Goal: Find specific page/section: Find specific page/section

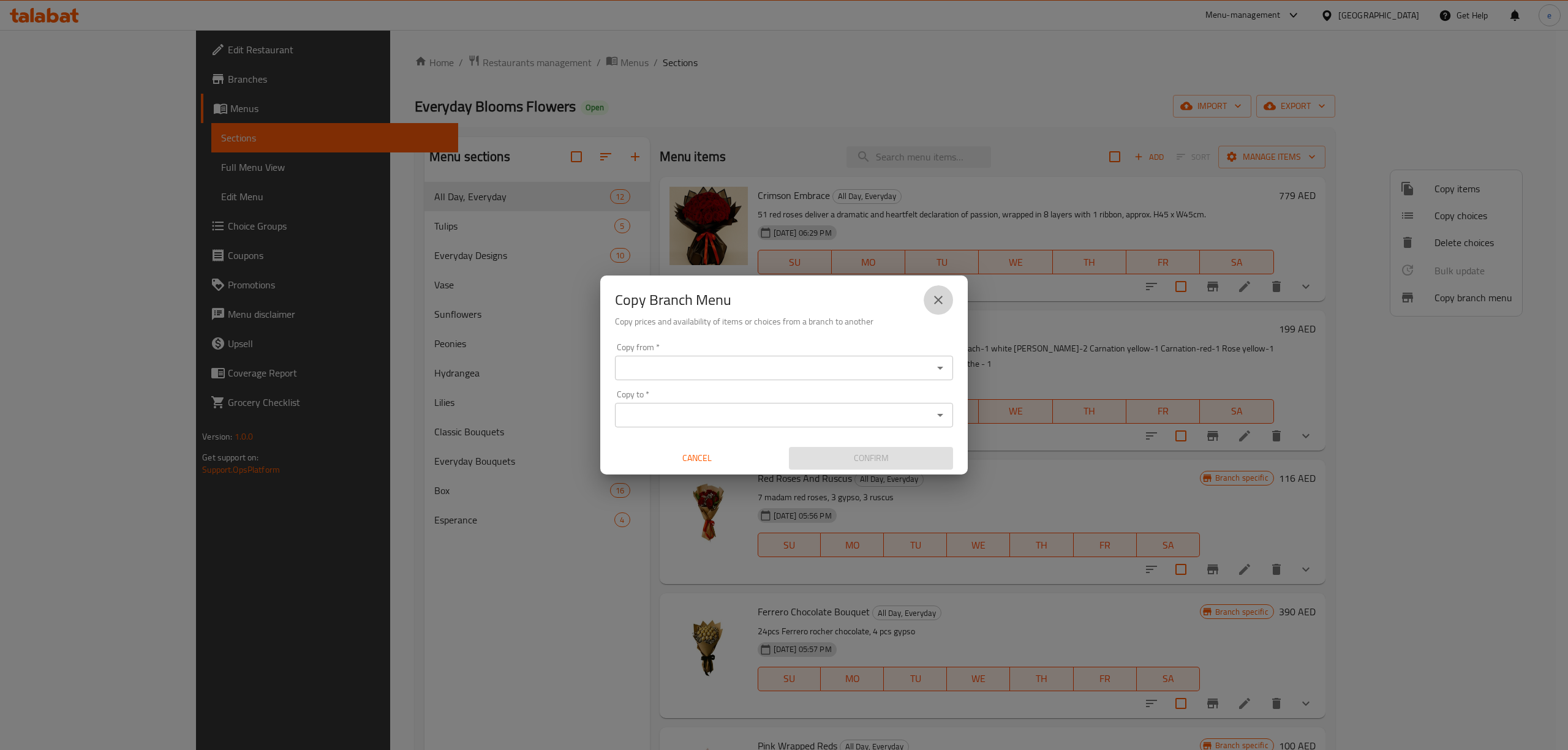
click at [947, 304] on button "close" at bounding box center [938, 300] width 30 height 30
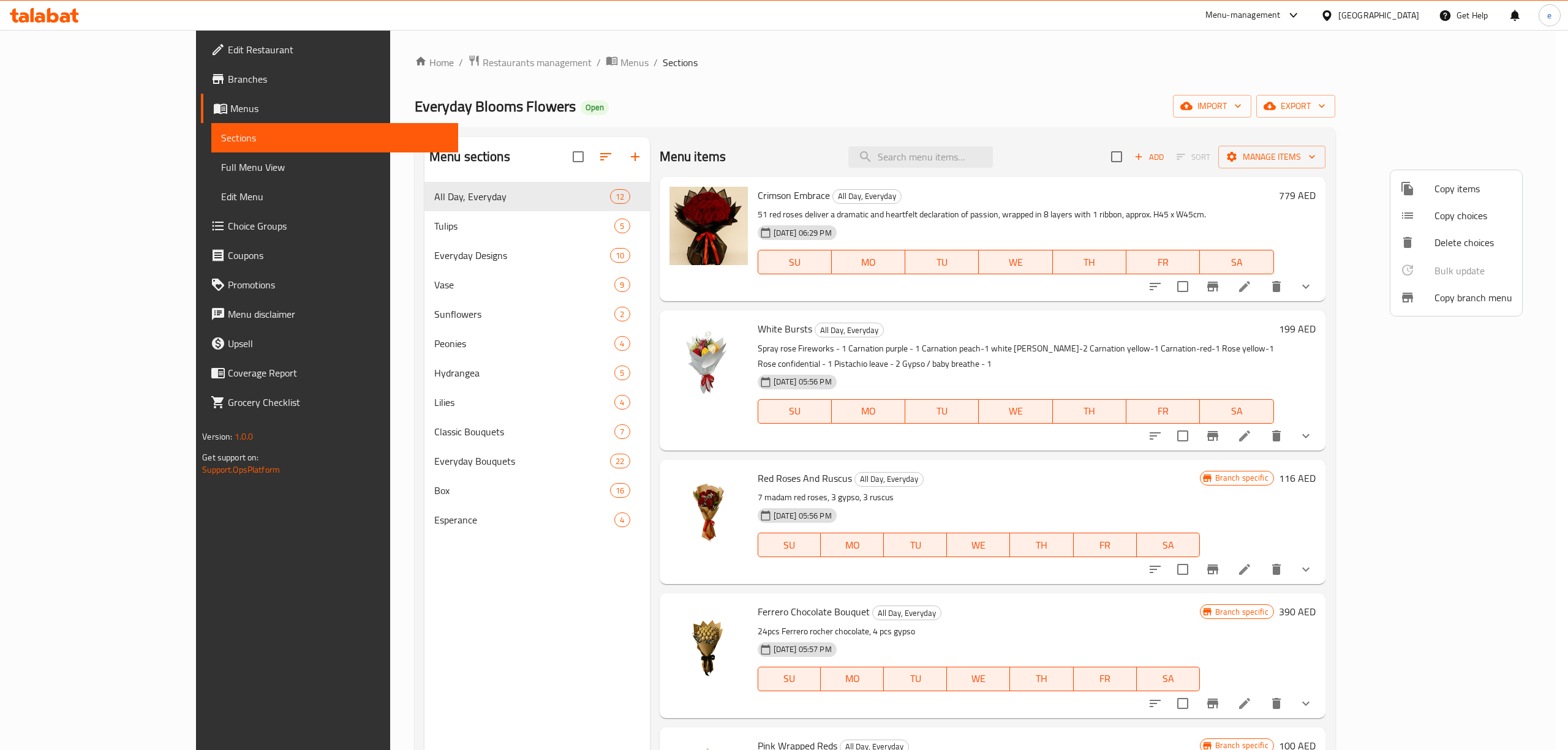
click at [55, 20] on div at bounding box center [784, 375] width 1568 height 750
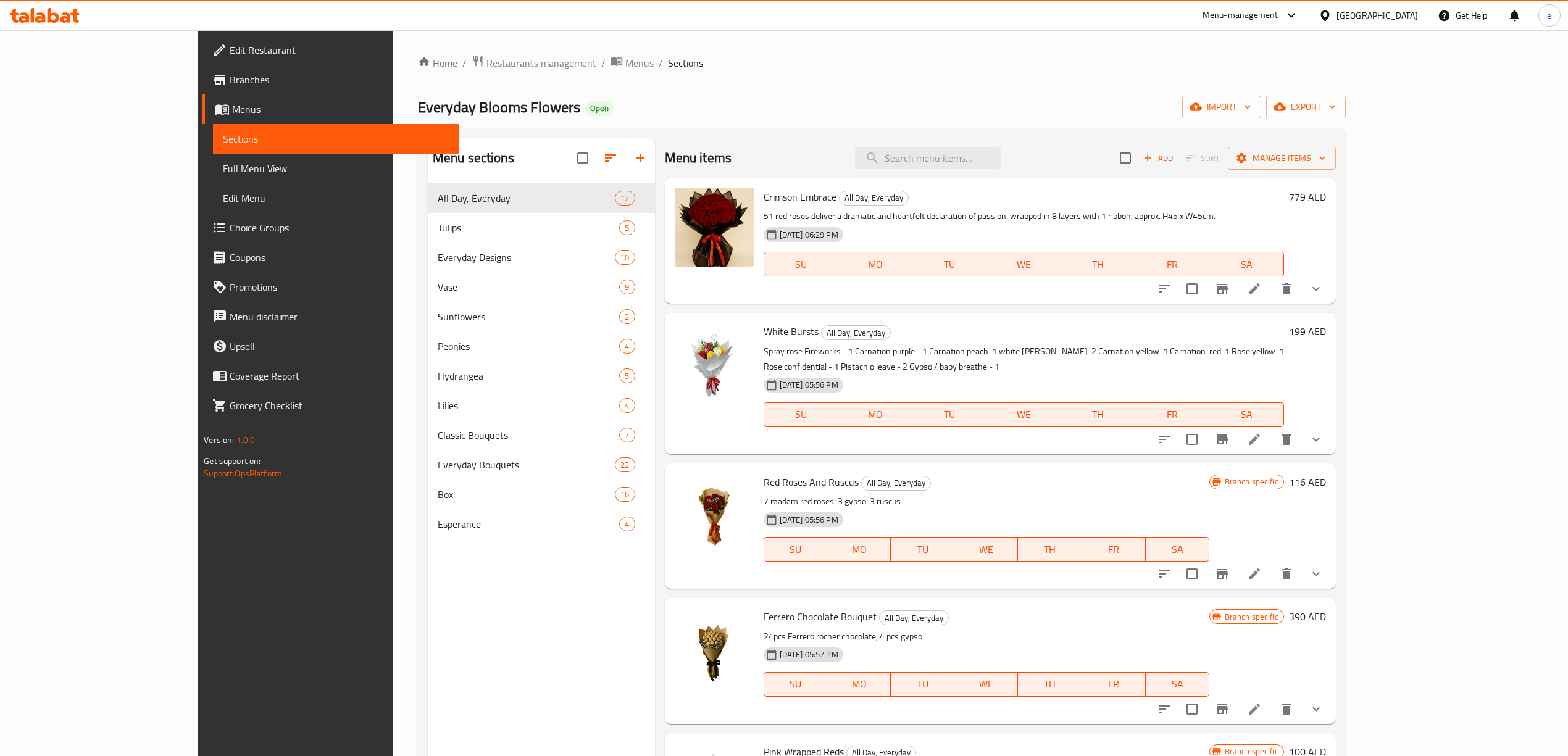
click at [62, 13] on icon at bounding box center [66, 18] width 11 height 11
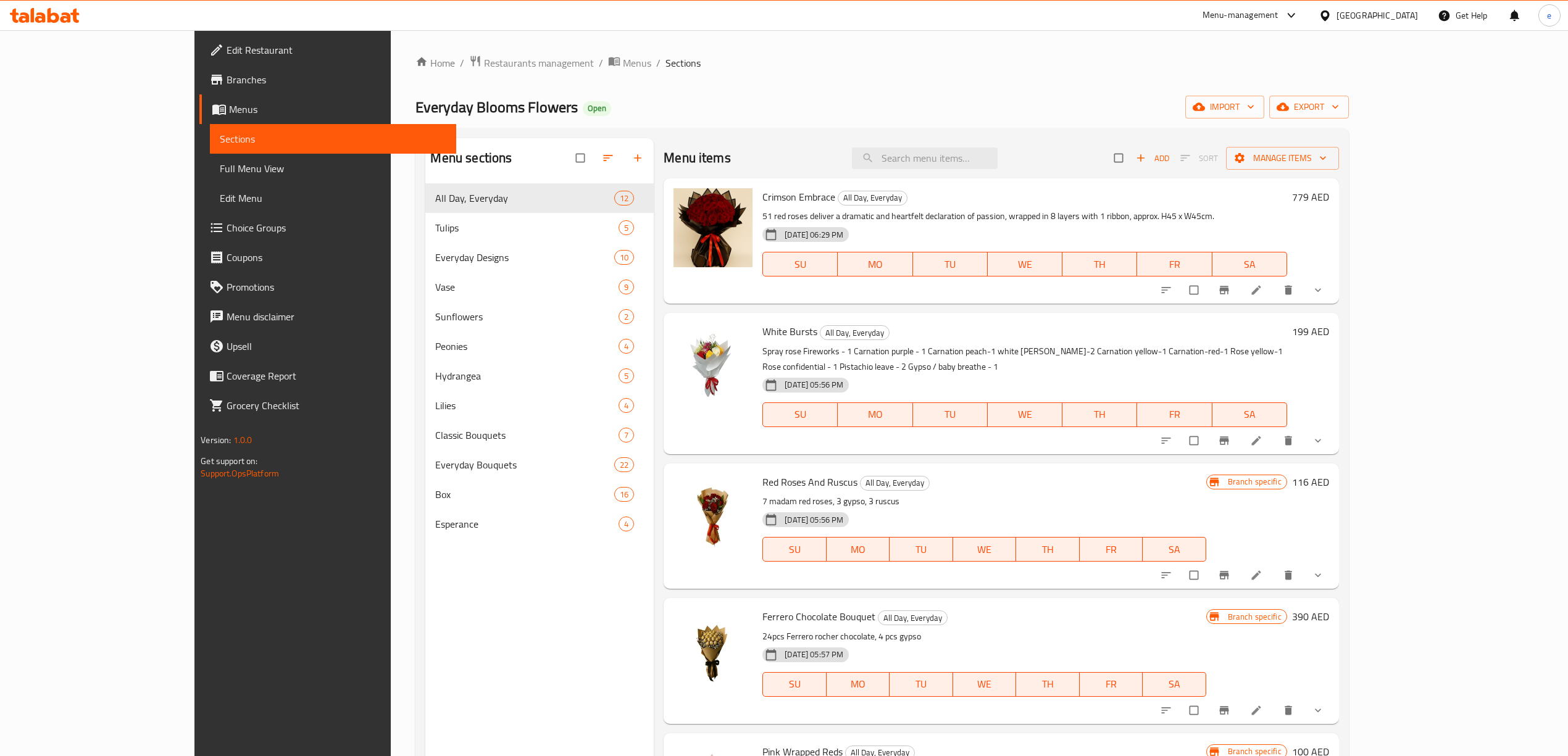
click at [54, 19] on icon at bounding box center [44, 15] width 70 height 15
